Goal: Find contact information: Find contact information

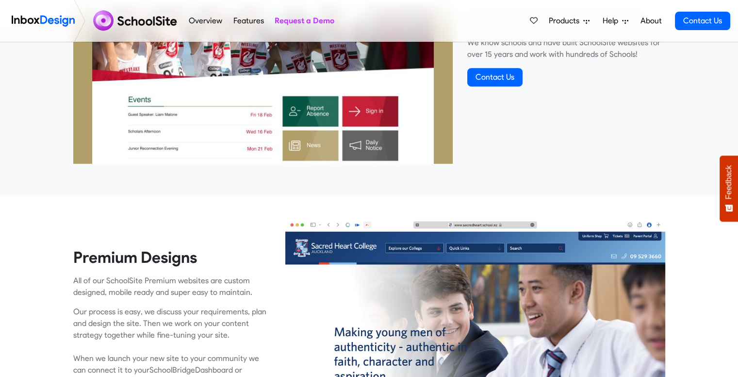
scroll to position [458, 0]
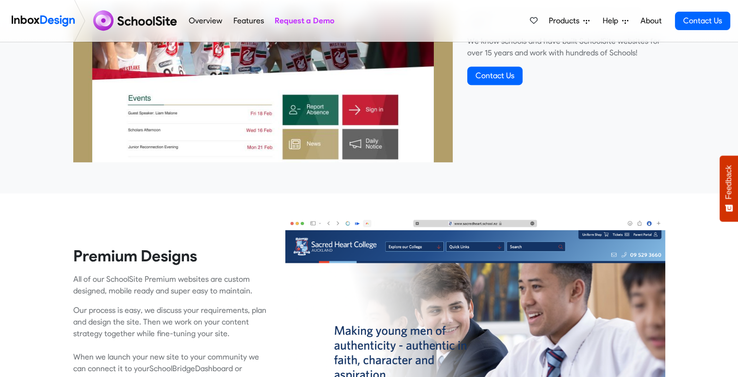
click at [318, 105] on img at bounding box center [263, 19] width 380 height 285
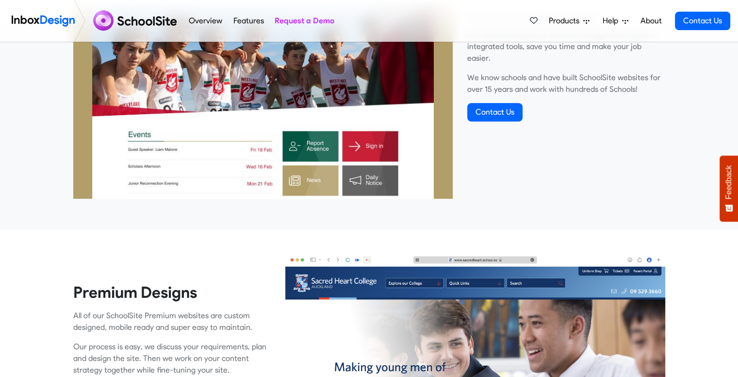
scroll to position [421, 0]
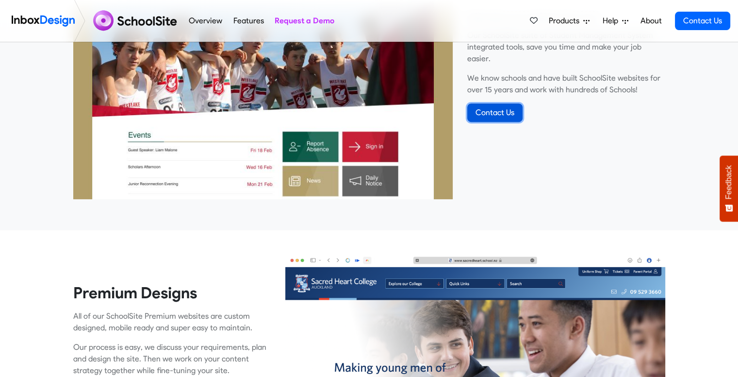
click at [495, 106] on link "Contact Us" at bounding box center [494, 112] width 55 height 18
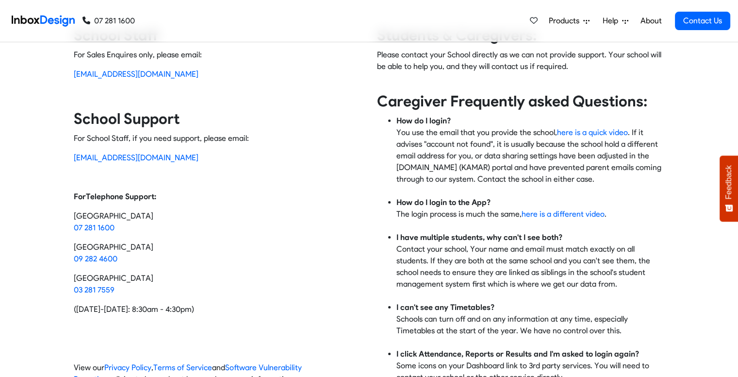
scroll to position [54, 0]
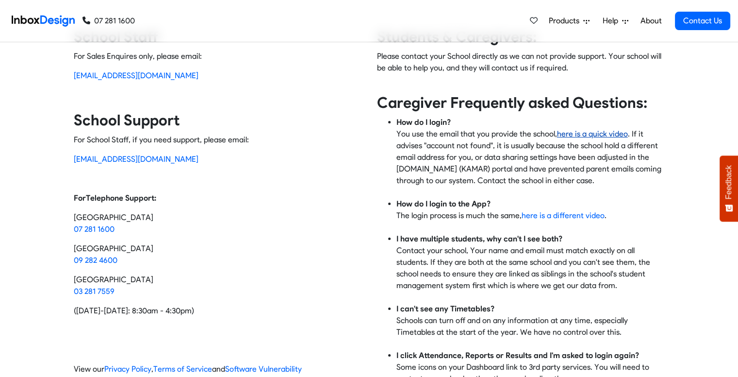
click at [576, 134] on link "here is a quick video" at bounding box center [592, 133] width 71 height 9
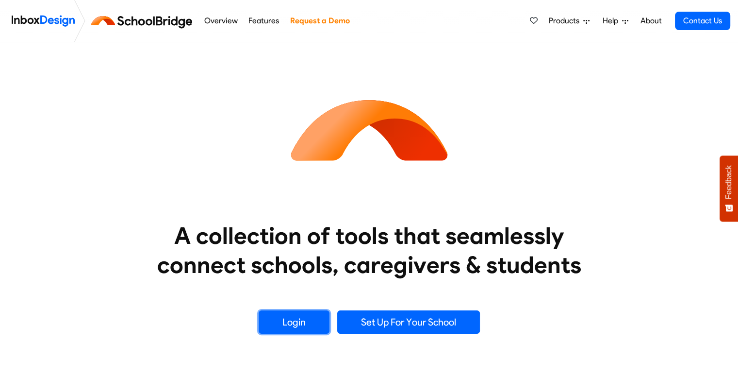
drag, startPoint x: 0, startPoint y: 0, endPoint x: 296, endPoint y: 323, distance: 437.7
click at [296, 323] on link "Login" at bounding box center [294, 321] width 71 height 23
